Goal: Task Accomplishment & Management: Manage account settings

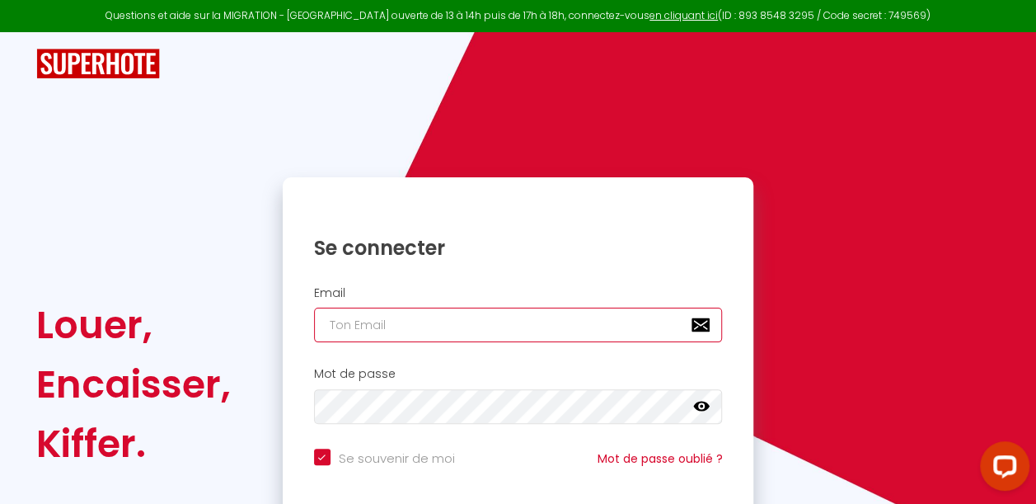
type input "[PERSON_NAME][EMAIL_ADDRESS][DOMAIN_NAME]"
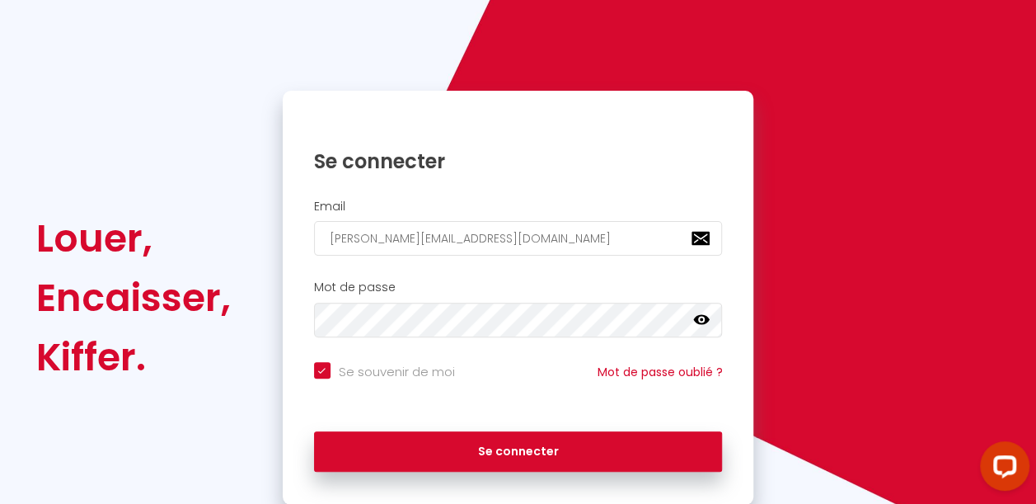
scroll to position [88, 0]
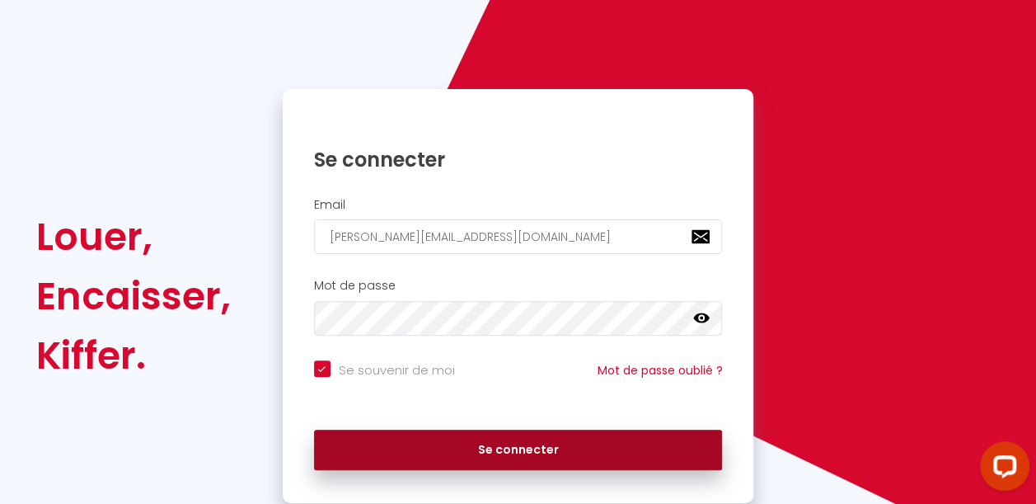
click at [509, 458] on button "Se connecter" at bounding box center [518, 449] width 409 height 41
checkbox input "true"
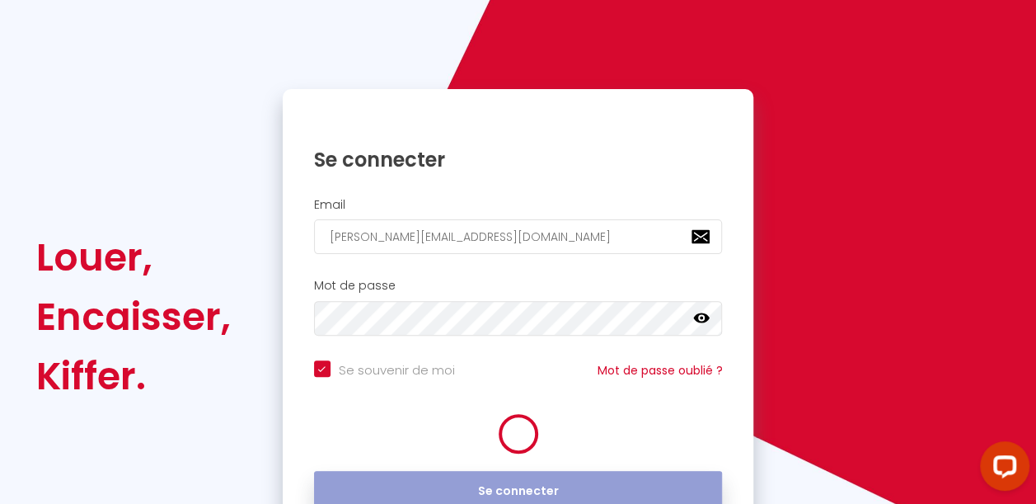
scroll to position [0, 0]
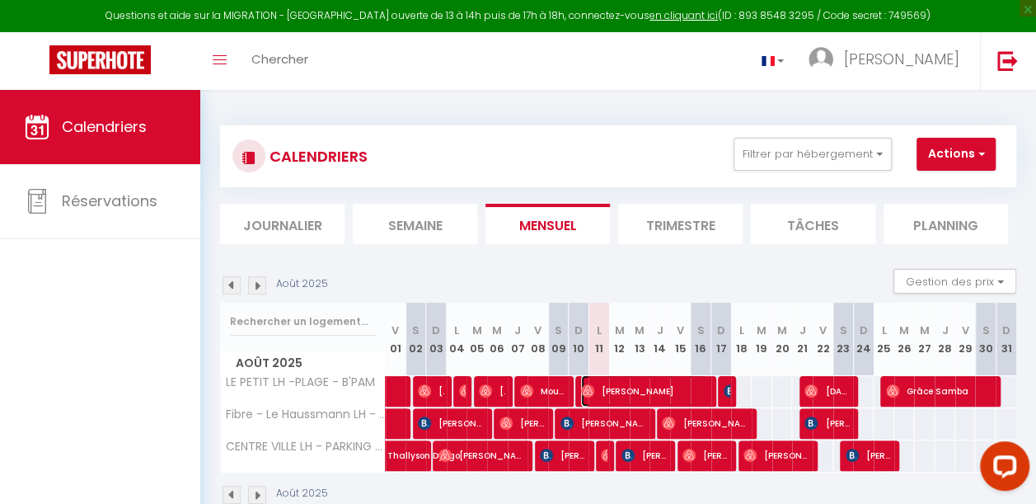
click at [635, 389] on span "[PERSON_NAME]" at bounding box center [643, 390] width 125 height 31
select select "OK"
select select "1"
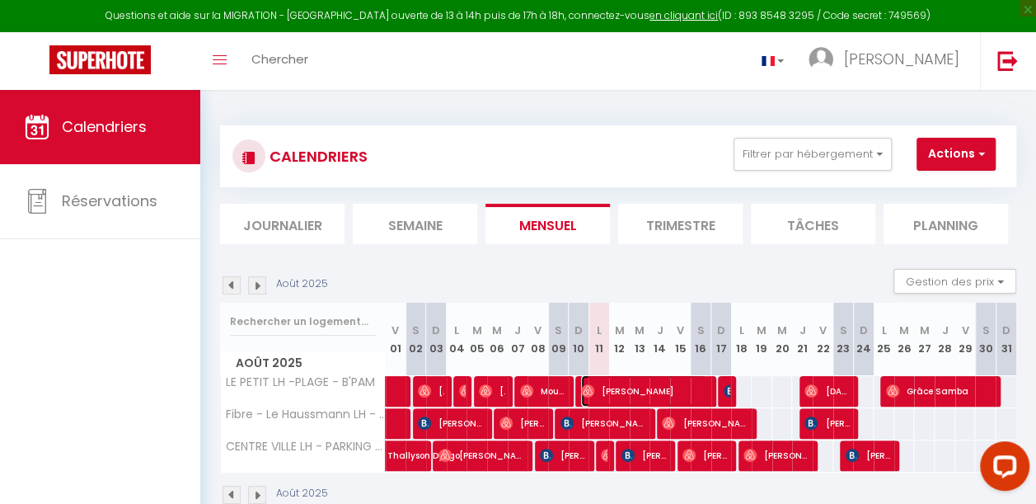
select select "1"
select select
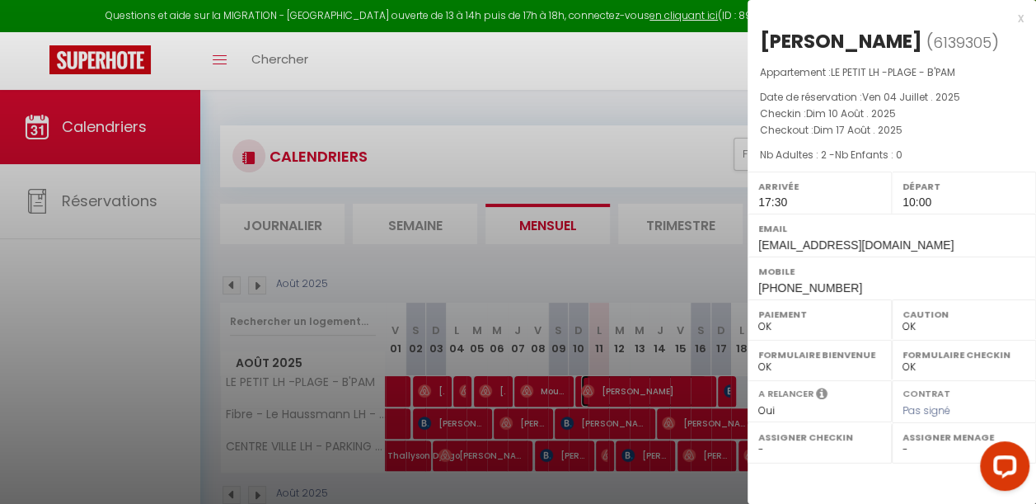
select select "19985"
click at [595, 420] on div at bounding box center [518, 252] width 1036 height 504
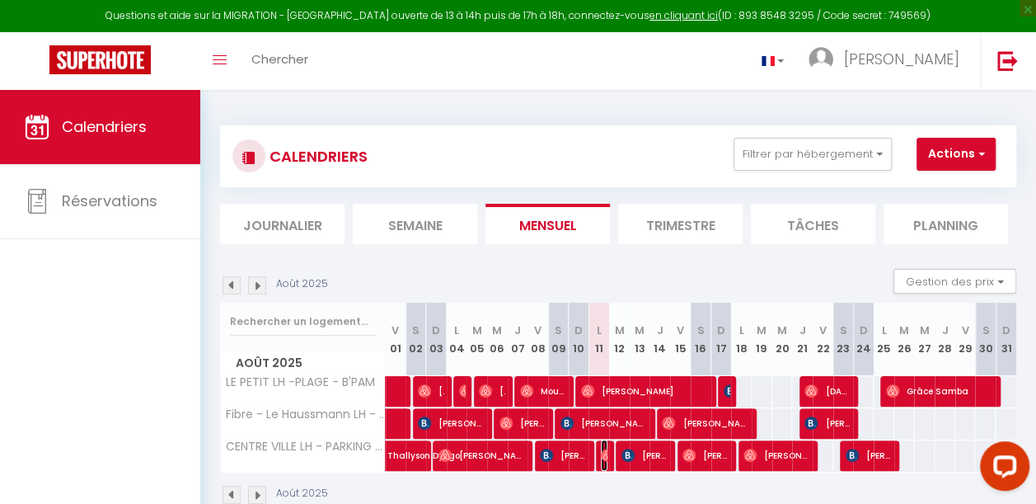
click at [601, 455] on img at bounding box center [607, 454] width 13 height 13
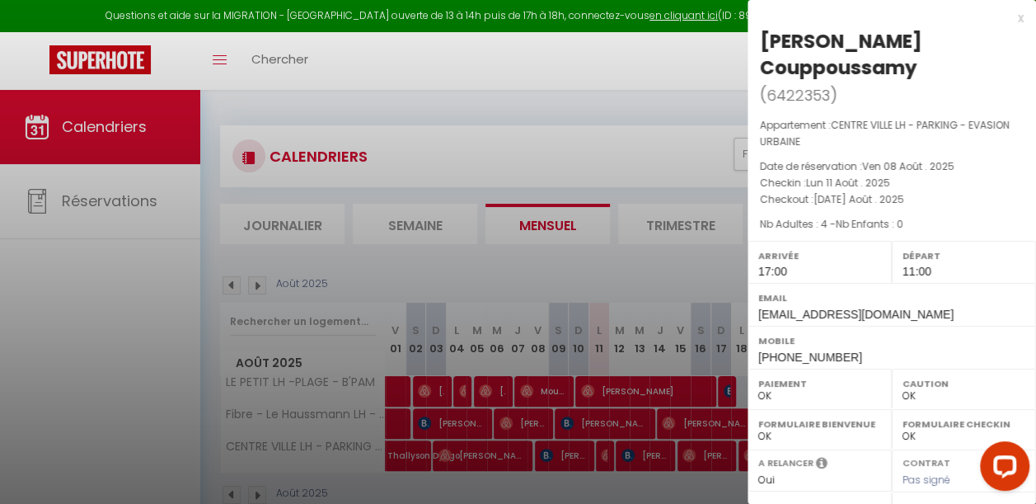
click at [572, 453] on div at bounding box center [518, 252] width 1036 height 504
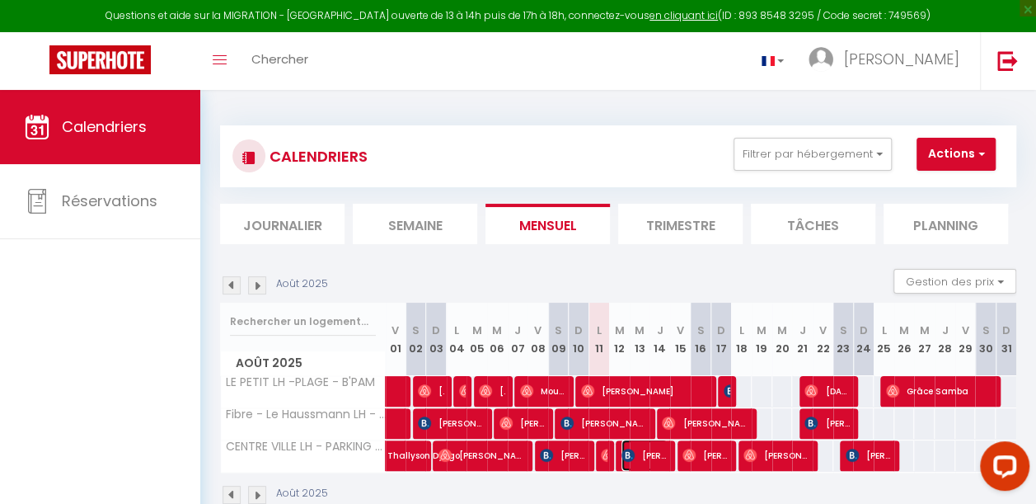
click at [628, 457] on img at bounding box center [628, 454] width 13 height 13
select select "KO"
select select "1"
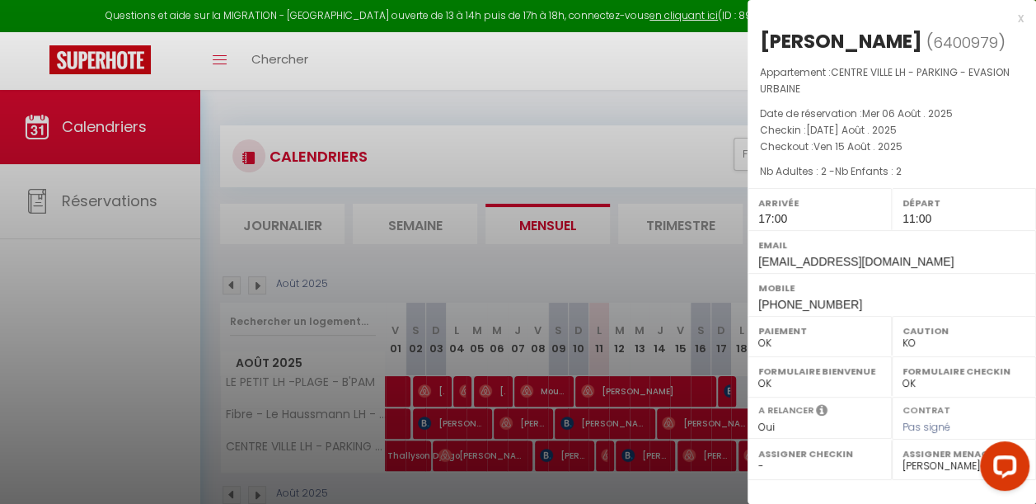
click at [628, 457] on div at bounding box center [518, 252] width 1036 height 504
